Goal: Task Accomplishment & Management: Use online tool/utility

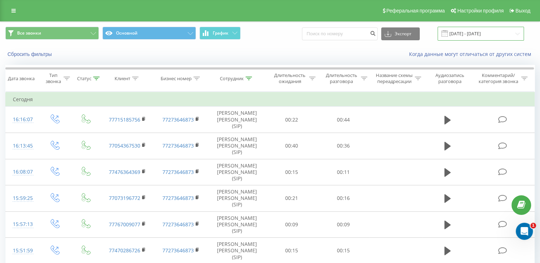
click at [464, 36] on input "[DATE] - [DATE]" at bounding box center [480, 34] width 86 height 14
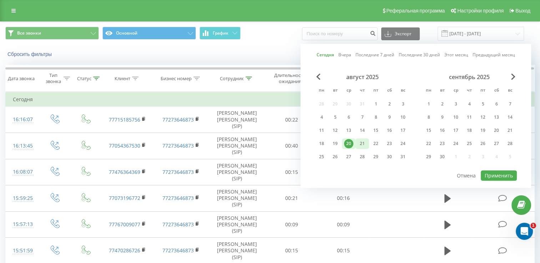
click at [364, 143] on div "21" at bounding box center [361, 143] width 9 height 9
click at [508, 176] on button "Применить" at bounding box center [499, 176] width 36 height 10
type input "[DATE] - [DATE]"
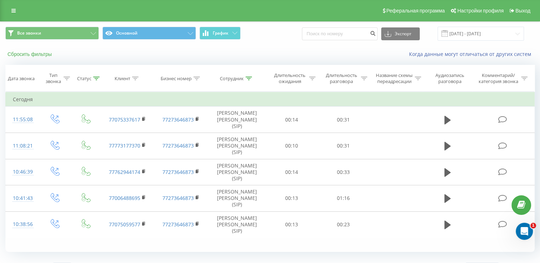
click at [47, 55] on button "Сбросить фильтры" at bounding box center [30, 54] width 50 height 6
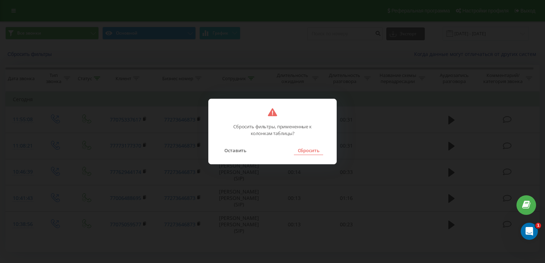
click at [311, 147] on button "Сбросить" at bounding box center [308, 150] width 29 height 9
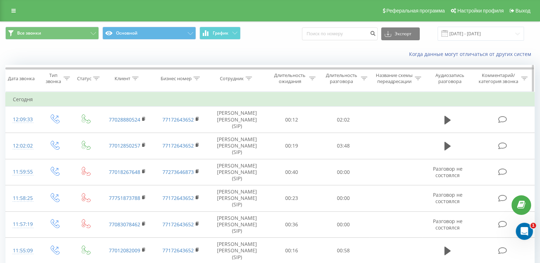
click at [248, 80] on icon at bounding box center [248, 79] width 6 height 4
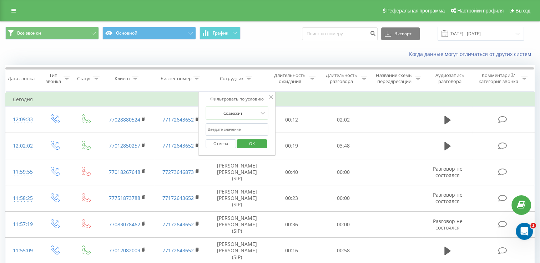
click at [257, 134] on input "text" at bounding box center [236, 129] width 63 height 12
type input "кононенко"
click at [260, 149] on span "OK" at bounding box center [252, 143] width 20 height 11
